Goal: Use online tool/utility: Use online tool/utility

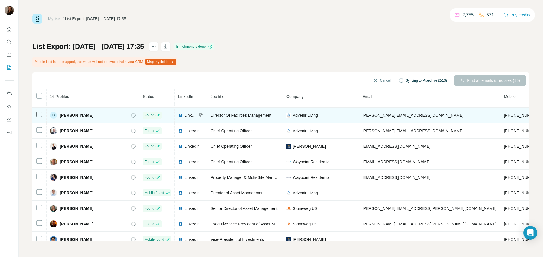
scroll to position [91, 0]
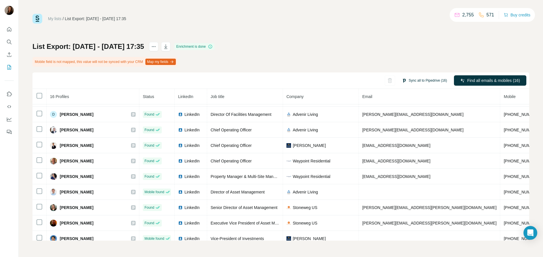
click at [408, 80] on button "Sync all to Pipedrive (16)" at bounding box center [424, 80] width 53 height 9
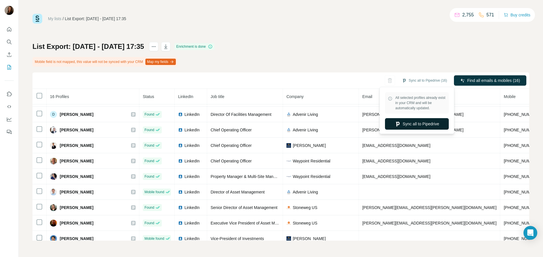
click at [412, 120] on button "Sync all to Pipedrive" at bounding box center [417, 123] width 64 height 11
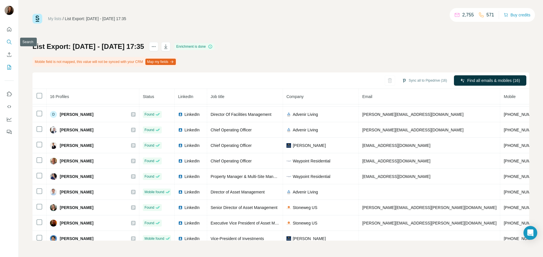
click at [9, 42] on icon "Search" at bounding box center [9, 42] width 6 height 6
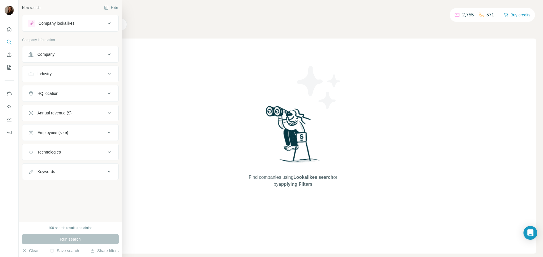
click at [57, 23] on div "Company lookalikes" at bounding box center [56, 23] width 36 height 6
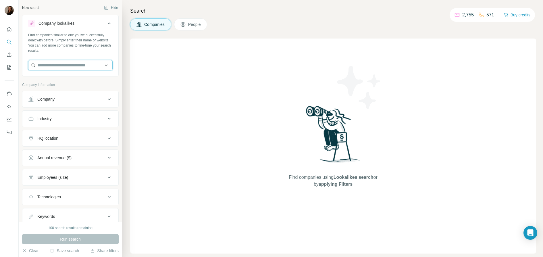
click at [56, 63] on input "text" at bounding box center [70, 65] width 84 height 10
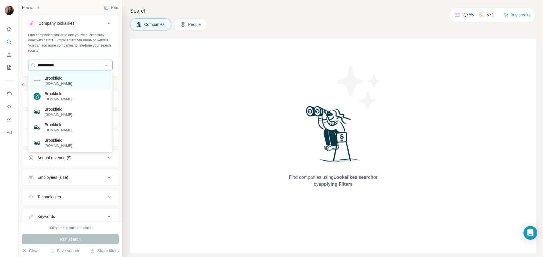
type input "**********"
click at [65, 82] on p "[DOMAIN_NAME]" at bounding box center [59, 83] width 28 height 5
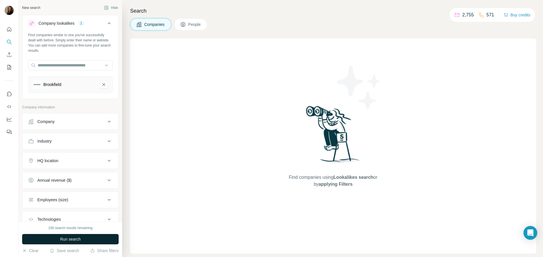
click at [91, 238] on button "Run search" at bounding box center [70, 239] width 96 height 10
